Goal: Task Accomplishment & Management: Use online tool/utility

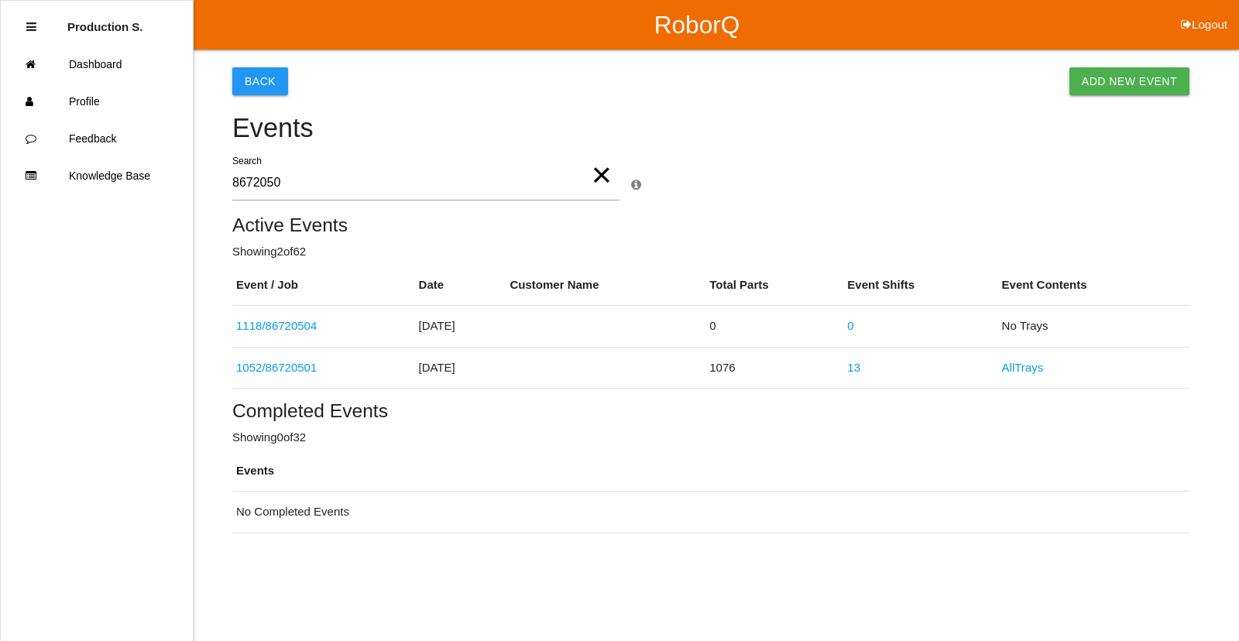
type input "86720504"
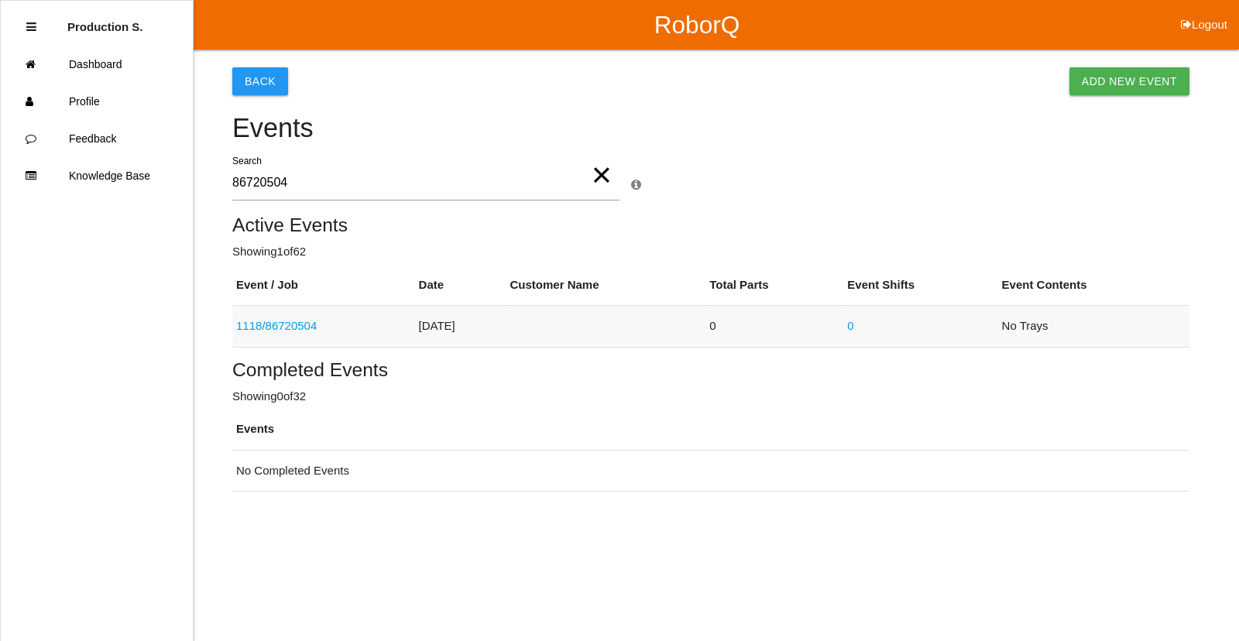
click at [290, 327] on link "1118 / 86720504" at bounding box center [276, 325] width 81 height 13
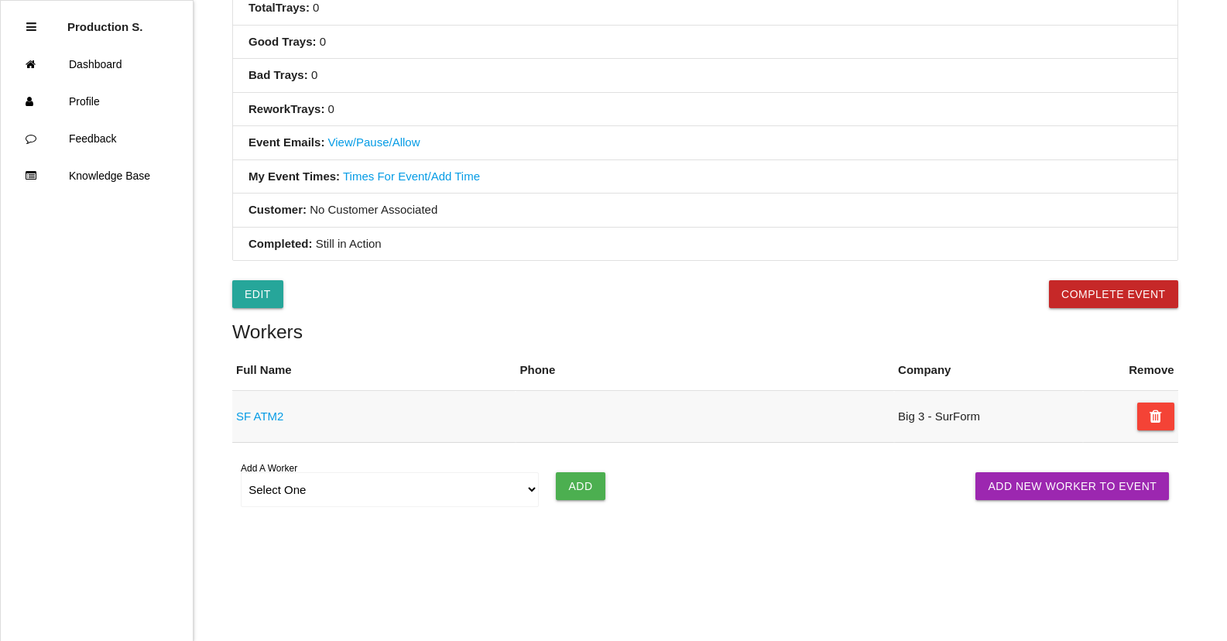
scroll to position [565, 0]
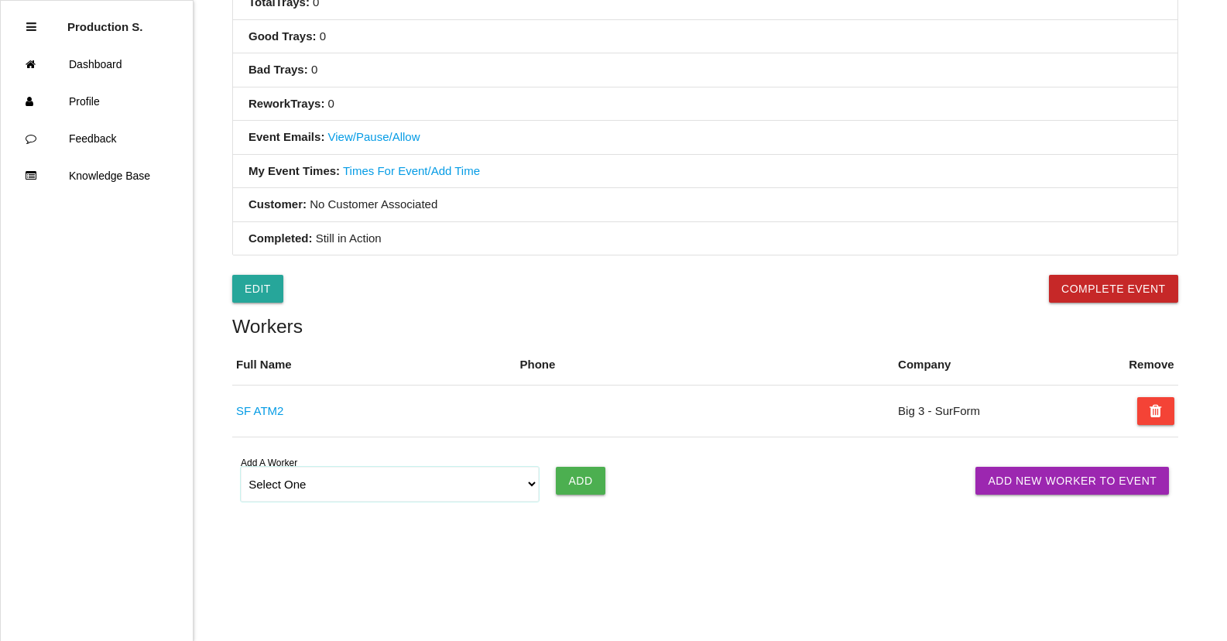
click at [354, 493] on select "Select One [PERSON_NAME] [PERSON_NAME] SF LAMCO SF ATM1 SF ATM2 SF MAAC" at bounding box center [390, 484] width 298 height 35
select select "6781344fb24b65000ec8f095"
click at [241, 467] on select "Select One [PERSON_NAME] [PERSON_NAME] SF LAMCO SF ATM1 SF ATM2 SF MAAC" at bounding box center [390, 484] width 298 height 35
click at [585, 479] on input "Add" at bounding box center [580, 481] width 49 height 28
click at [577, 487] on input "Add" at bounding box center [580, 481] width 49 height 28
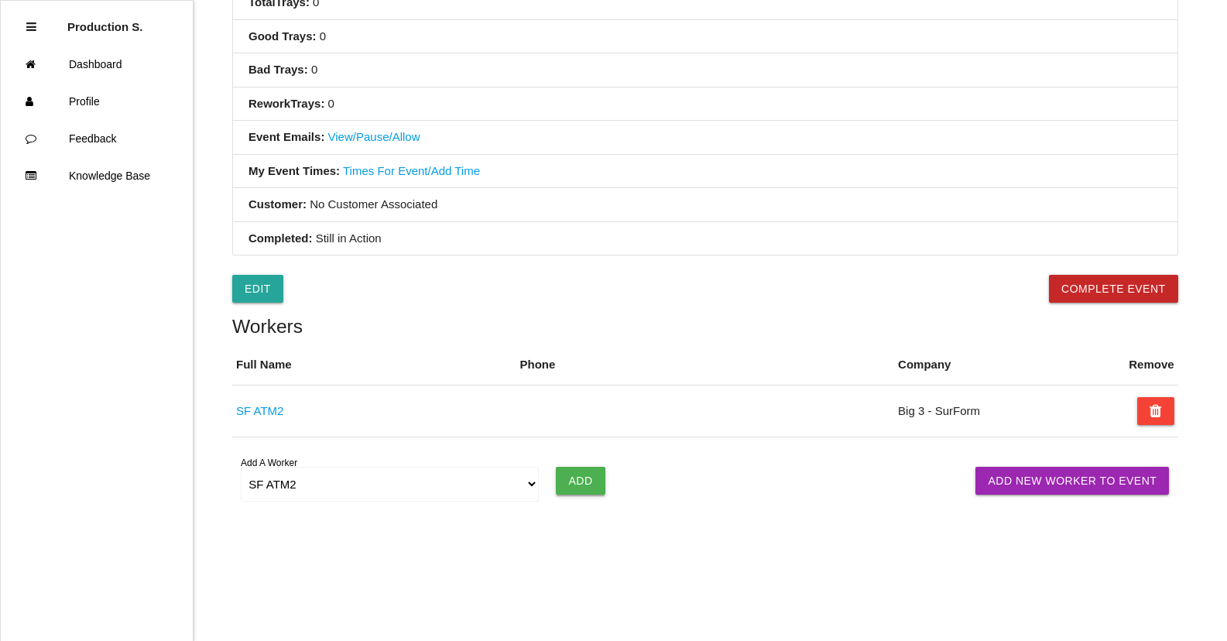
click at [577, 487] on input "Add" at bounding box center [580, 481] width 49 height 28
click at [98, 61] on link "Dashboard" at bounding box center [97, 64] width 192 height 37
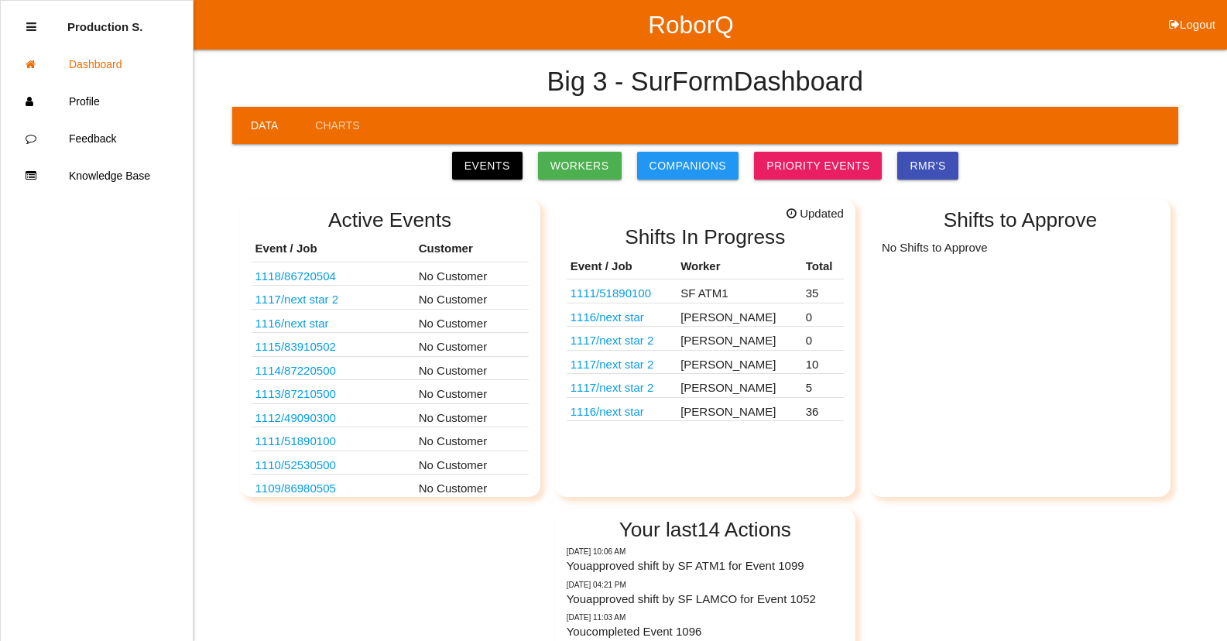
click at [305, 283] on link "1118 / 86720504" at bounding box center [295, 275] width 81 height 13
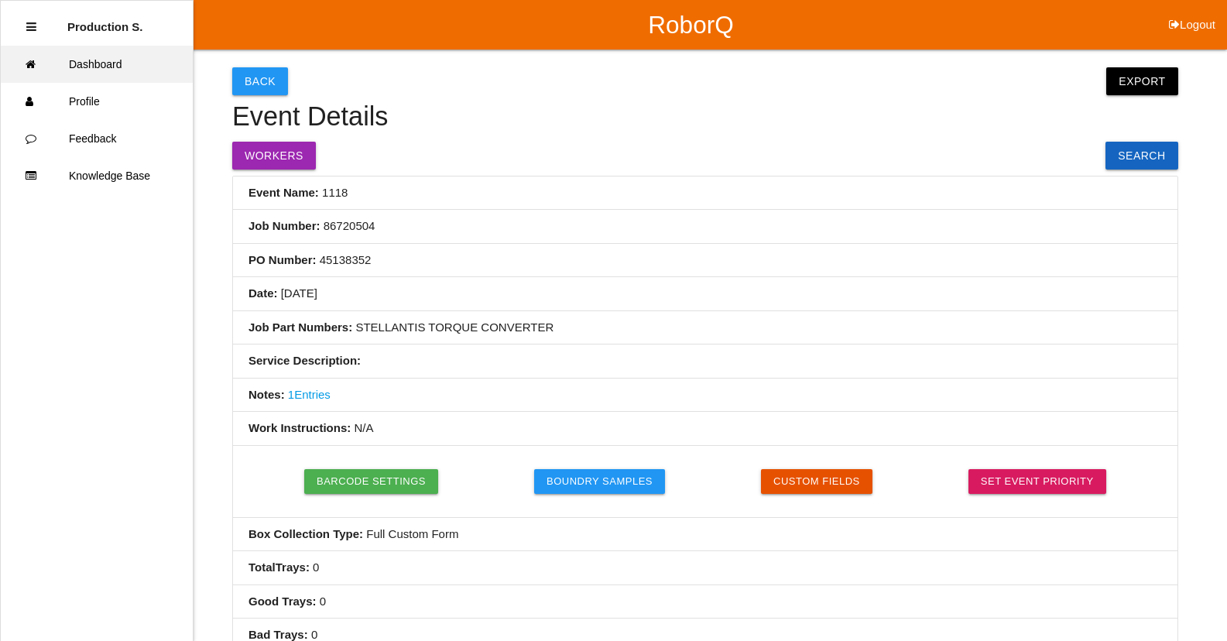
click at [108, 71] on link "Dashboard" at bounding box center [97, 64] width 192 height 37
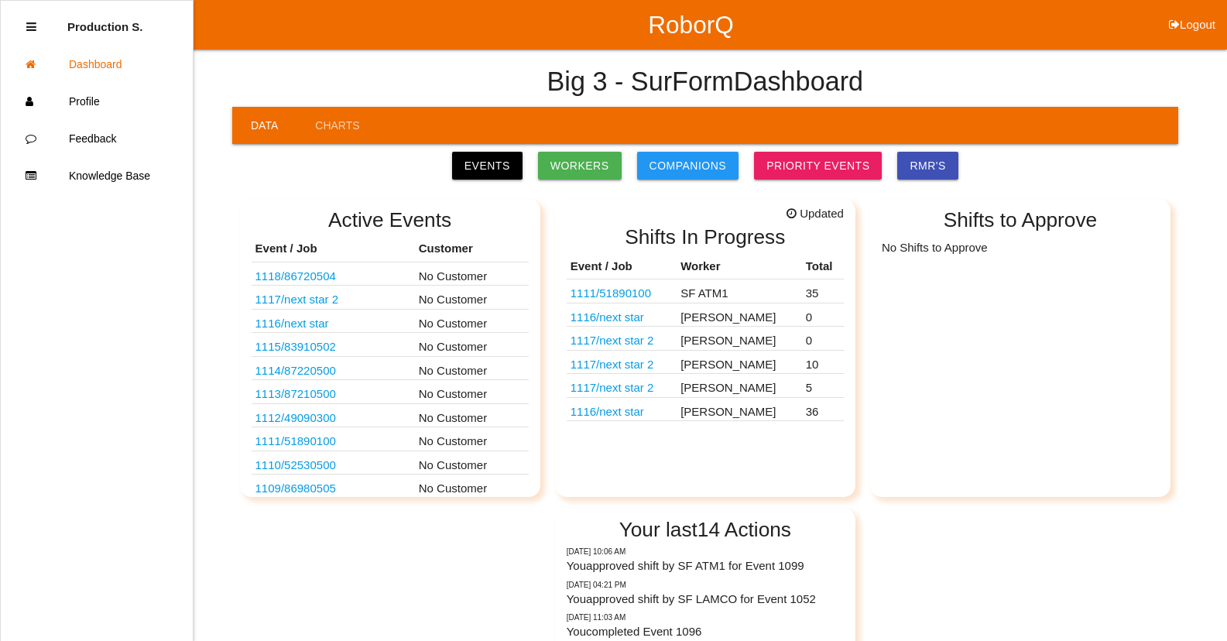
click at [297, 277] on link "1118 / 86720504" at bounding box center [295, 275] width 81 height 13
